Goal: Task Accomplishment & Management: Manage account settings

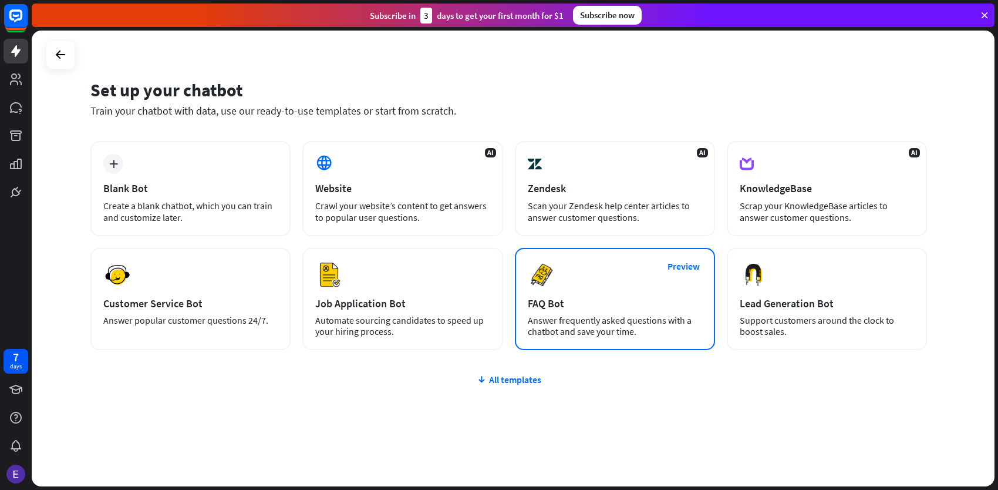
scroll to position [17, 0]
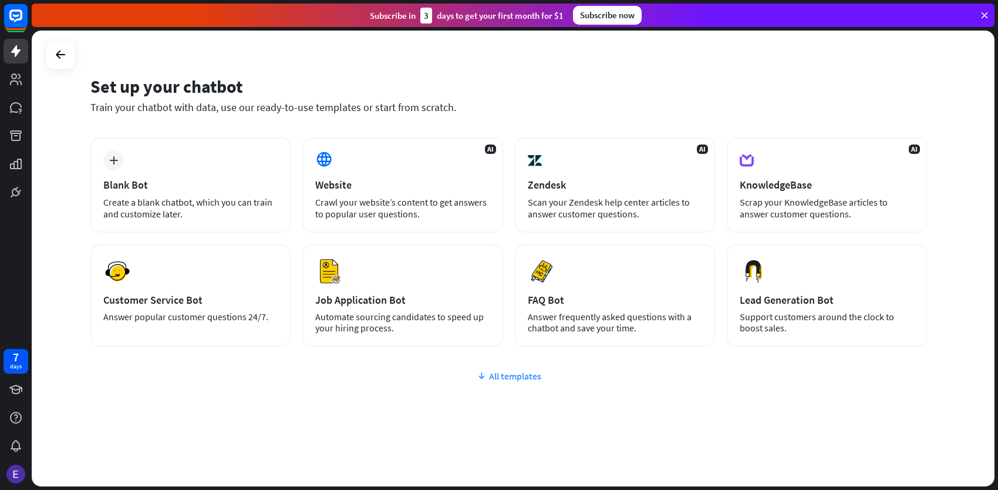
click at [492, 375] on div "All templates" at bounding box center [508, 376] width 837 height 12
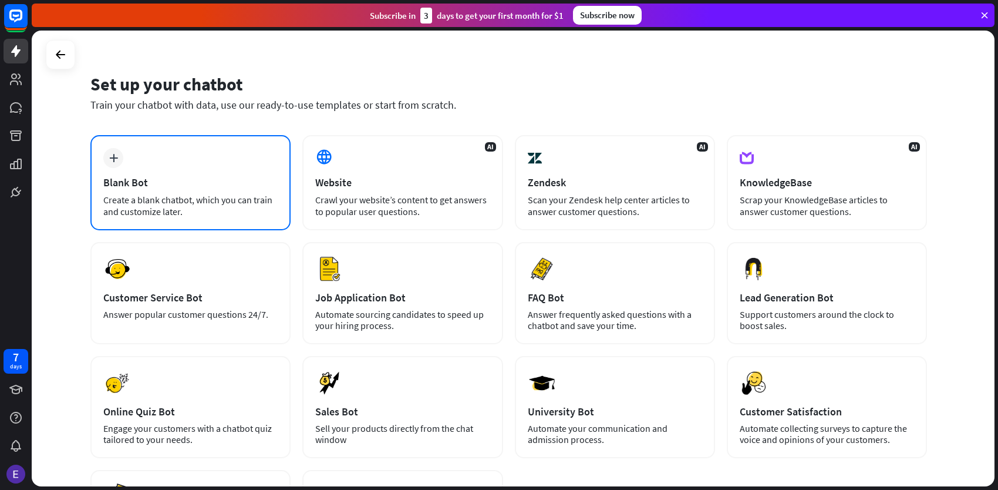
scroll to position [0, 0]
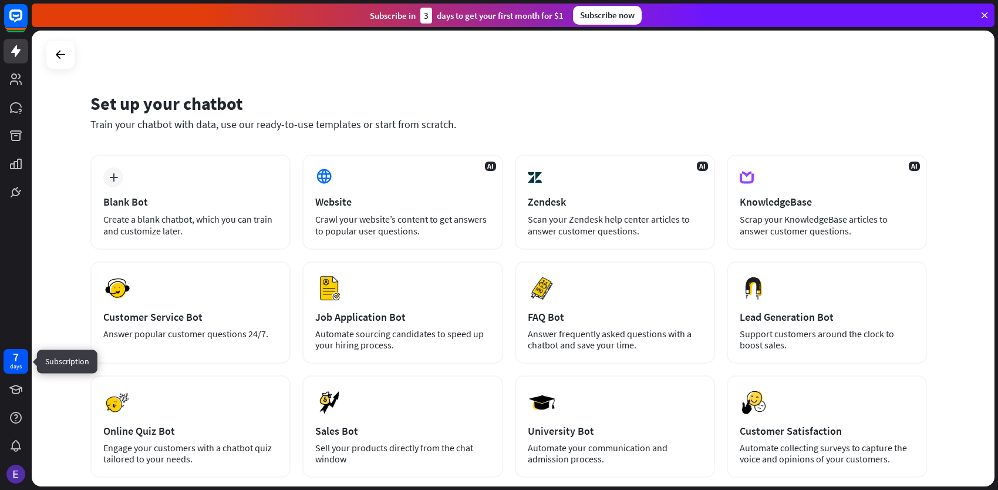
click at [14, 364] on div "days" at bounding box center [16, 366] width 12 height 8
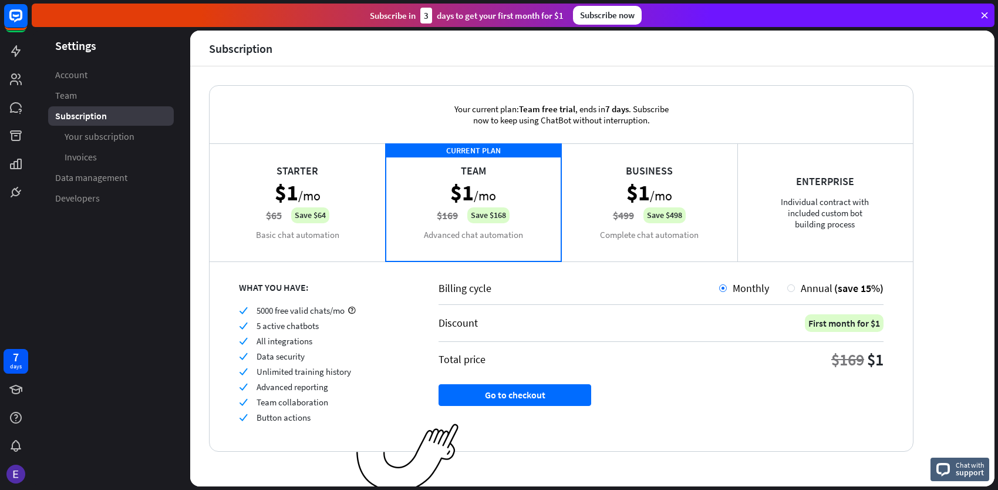
scroll to position [6, 0]
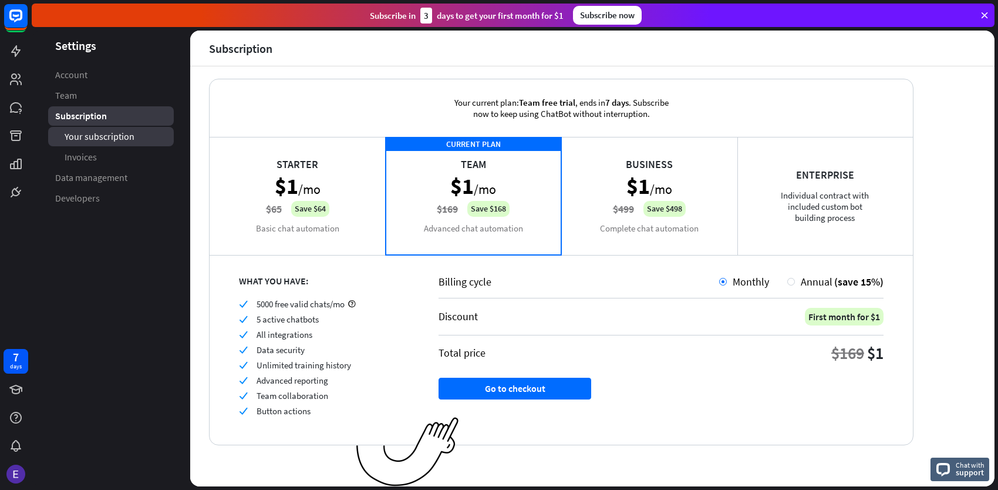
click at [82, 137] on span "Your subscription" at bounding box center [100, 136] width 70 height 12
click at [77, 115] on span "Subscription" at bounding box center [80, 116] width 51 height 12
click at [255, 201] on div "Starter $1 /mo $65 Save $64 Basic chat automation" at bounding box center [298, 195] width 176 height 117
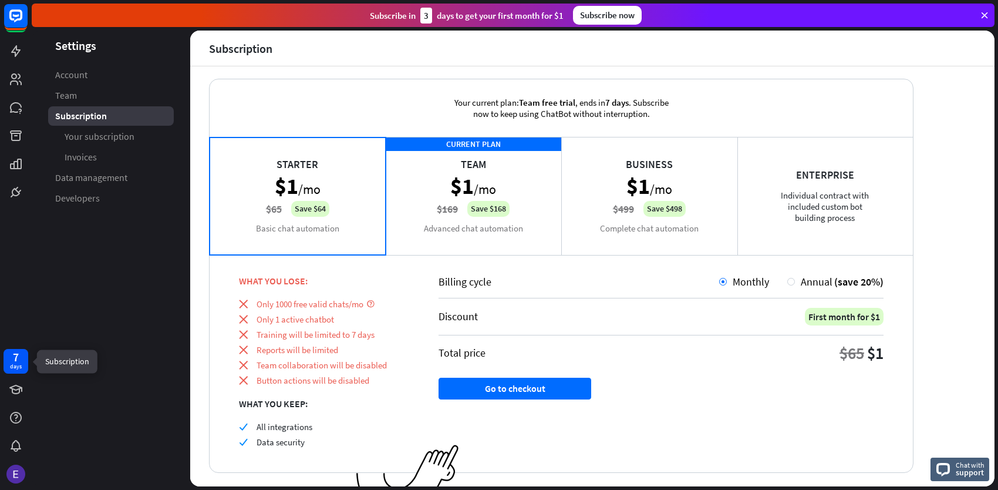
click at [9, 368] on div "7 days" at bounding box center [16, 361] width 25 height 25
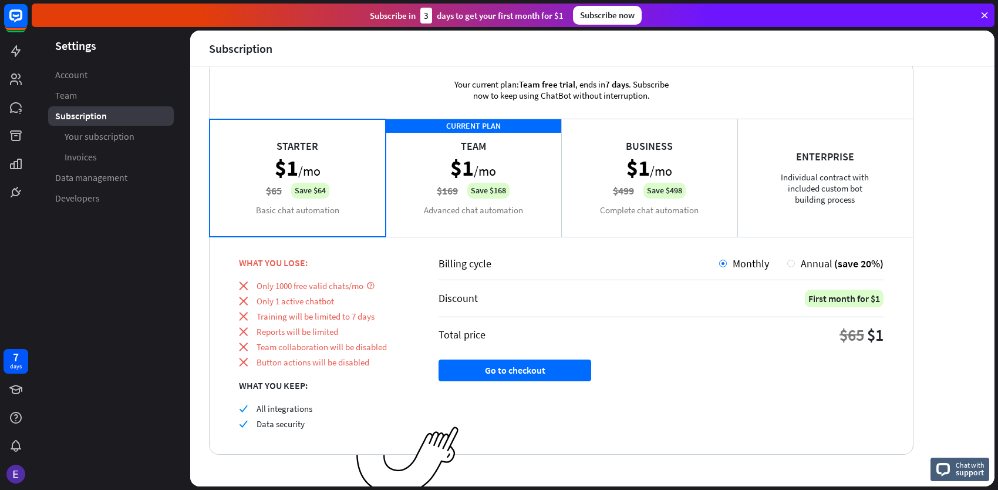
scroll to position [34, 0]
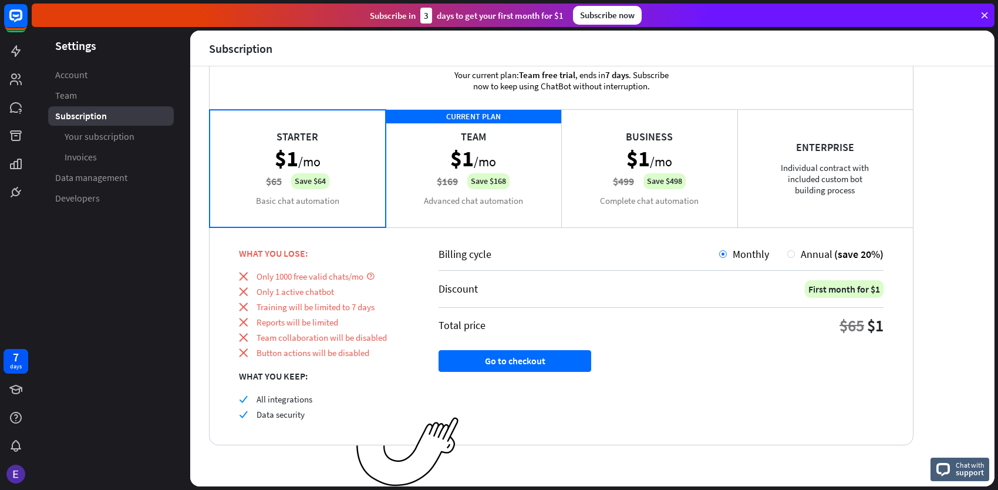
click at [964, 471] on span "support" at bounding box center [970, 472] width 29 height 11
click at [18, 389] on icon at bounding box center [16, 389] width 14 height 14
